Goal: Information Seeking & Learning: Understand process/instructions

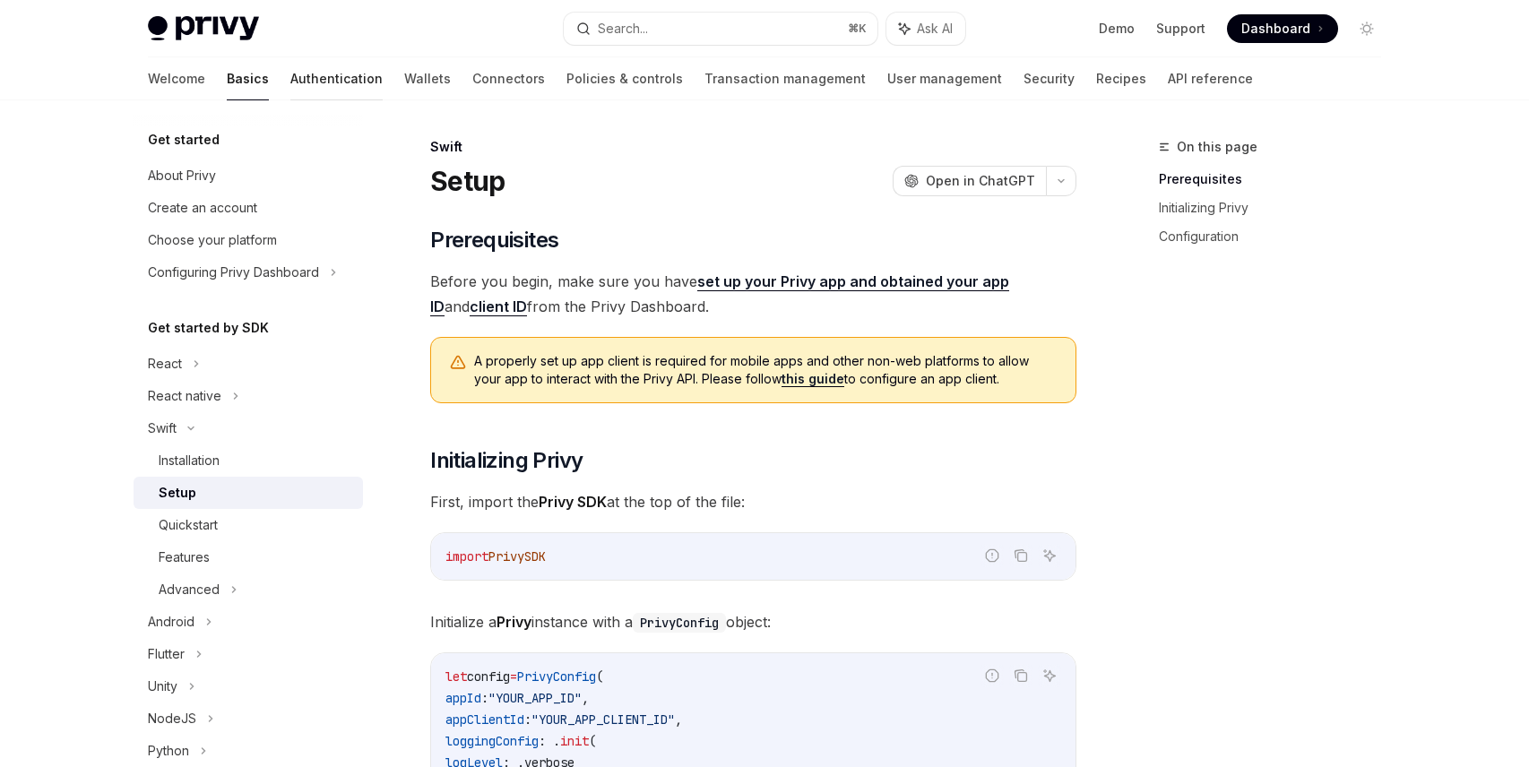
click at [290, 73] on link "Authentication" at bounding box center [336, 78] width 92 height 43
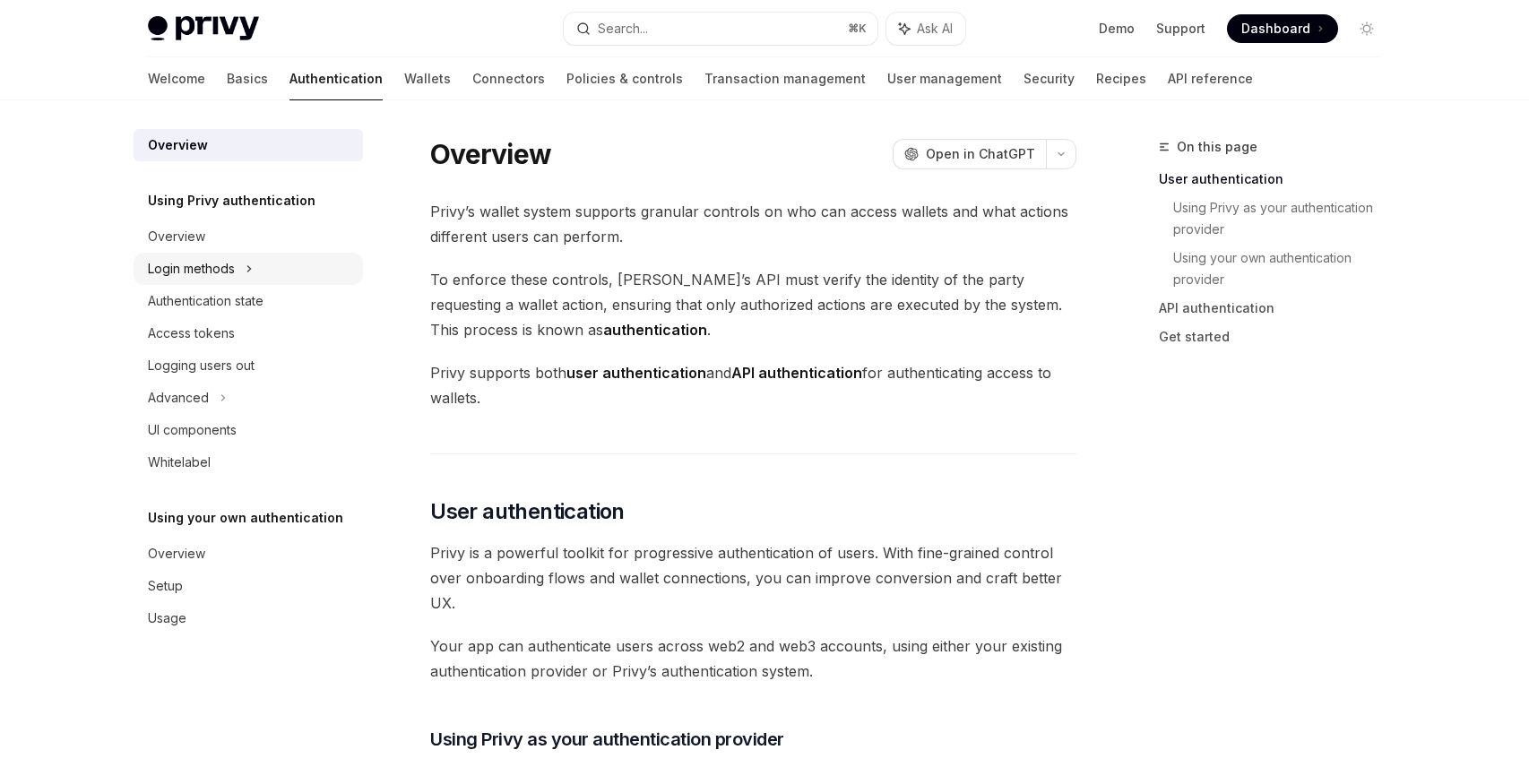
click at [227, 278] on div "Login methods" at bounding box center [191, 269] width 87 height 22
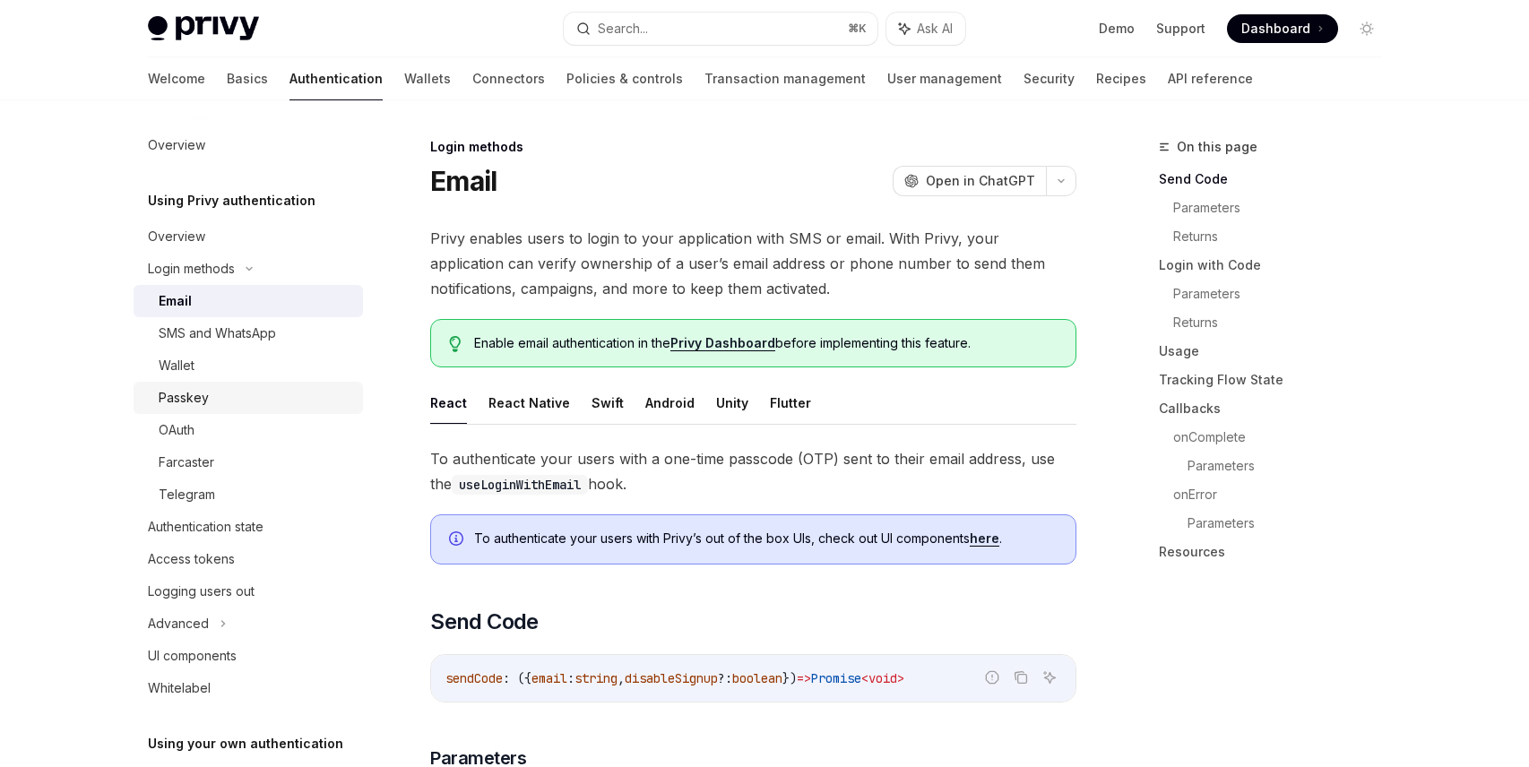
click at [190, 401] on div "Passkey" at bounding box center [184, 398] width 50 height 22
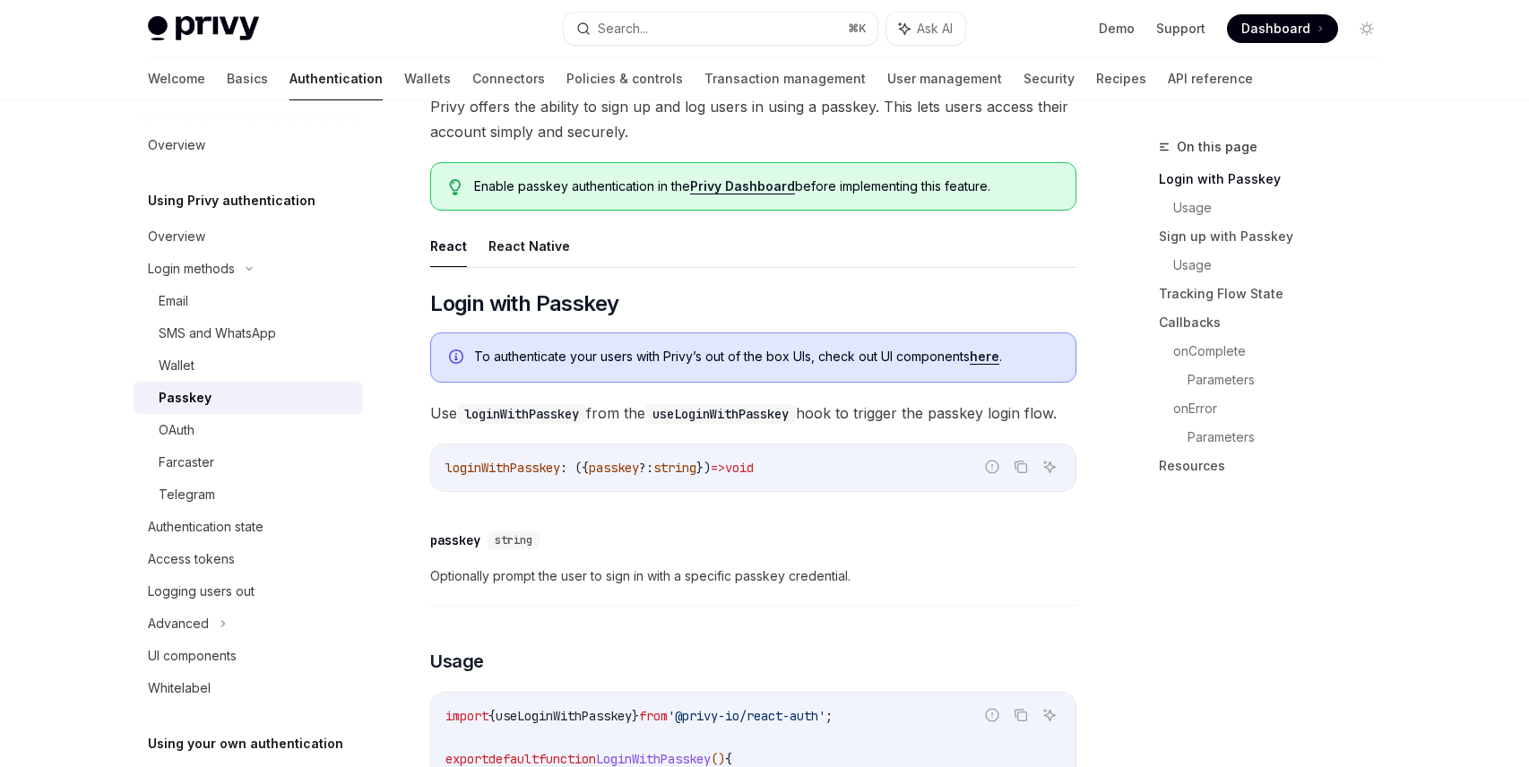
scroll to position [113, 0]
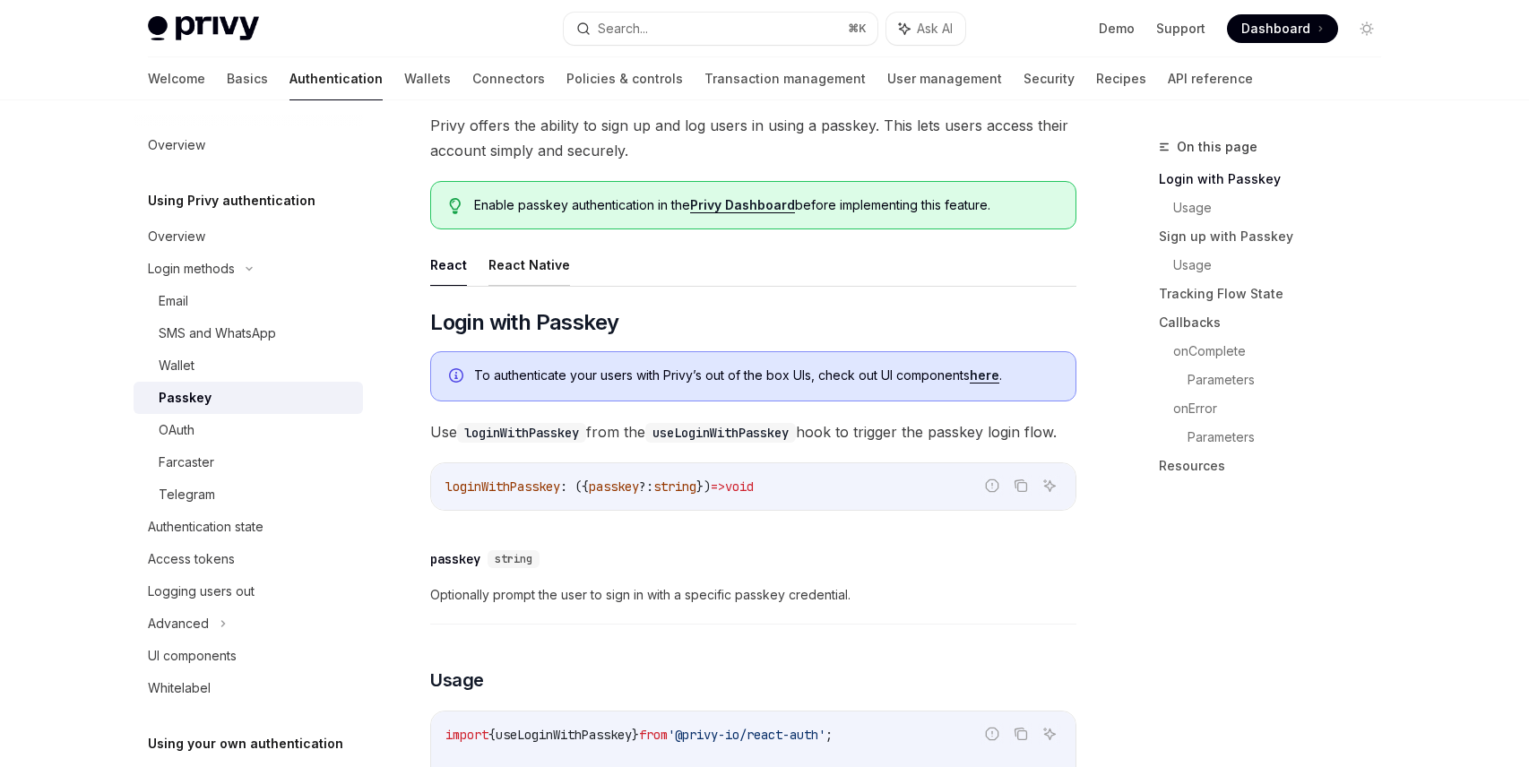
click at [537, 268] on button "React Native" at bounding box center [529, 265] width 82 height 42
type textarea "*"
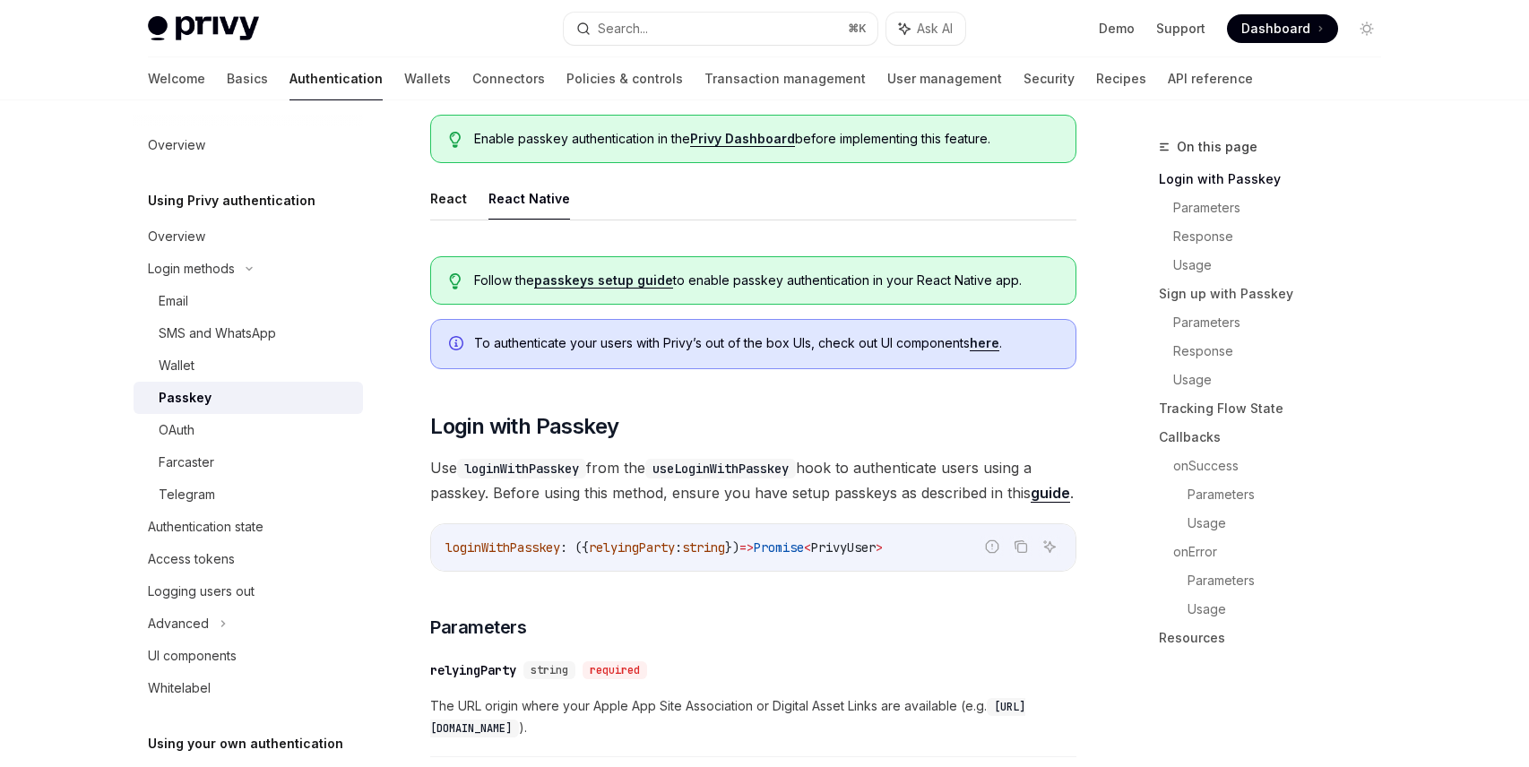
scroll to position [180, 0]
click at [797, 275] on span "Follow the passkeys setup guide to enable passkey authentication in your React …" at bounding box center [765, 280] width 583 height 18
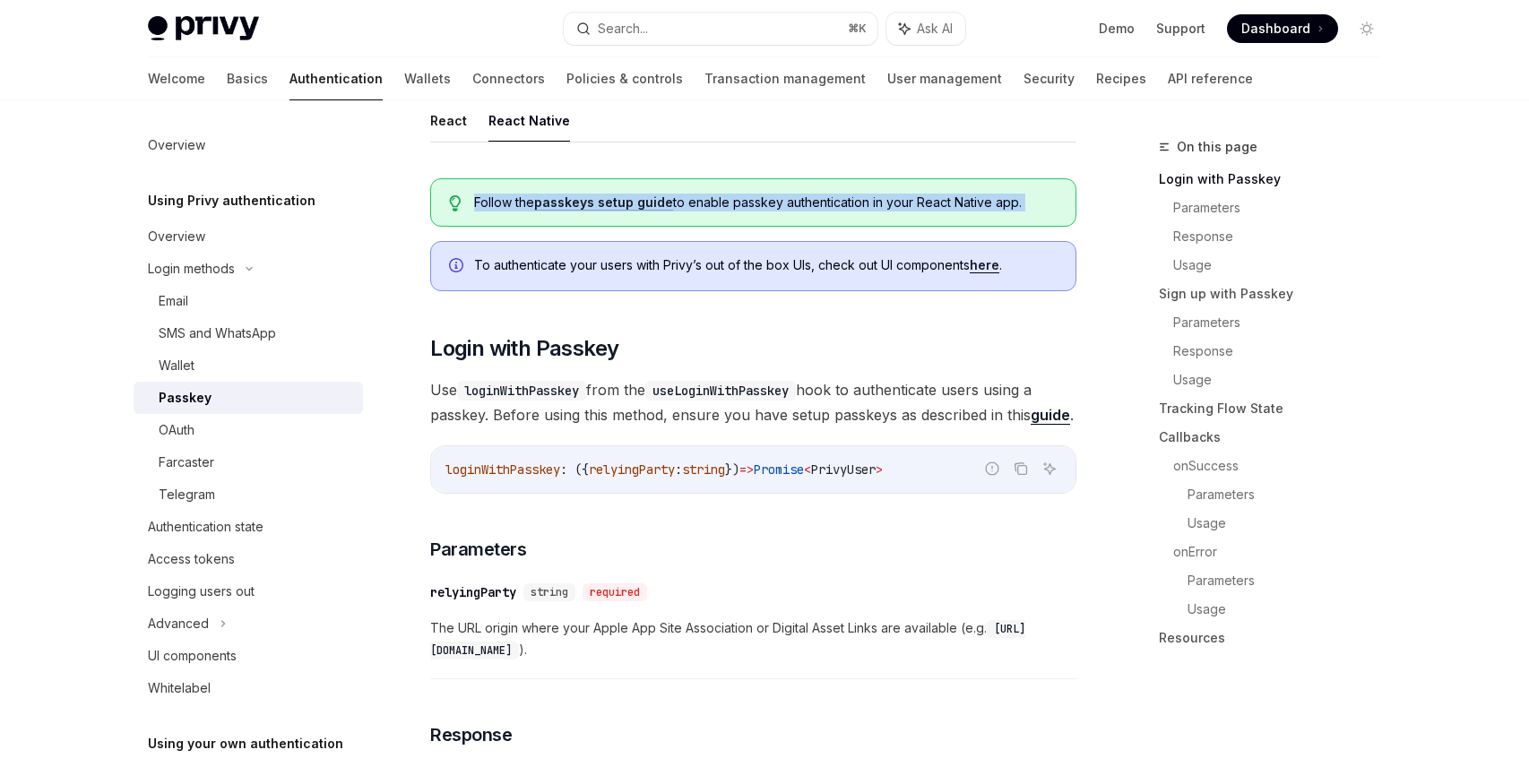
scroll to position [255, 0]
click at [586, 198] on link "passkeys setup guide" at bounding box center [603, 204] width 139 height 16
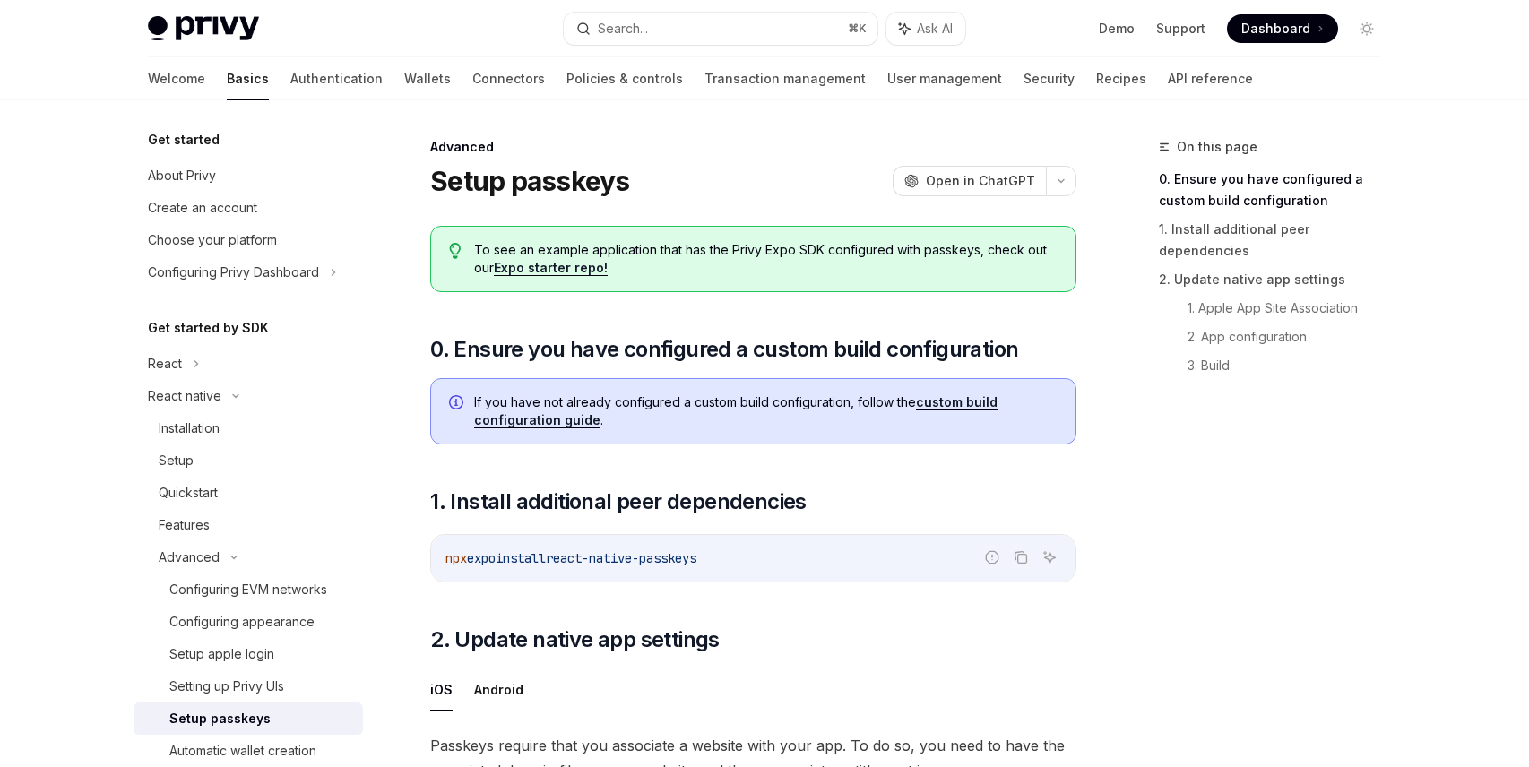
click at [576, 266] on link "Expo starter repo!" at bounding box center [551, 268] width 114 height 16
